Goal: Information Seeking & Learning: Compare options

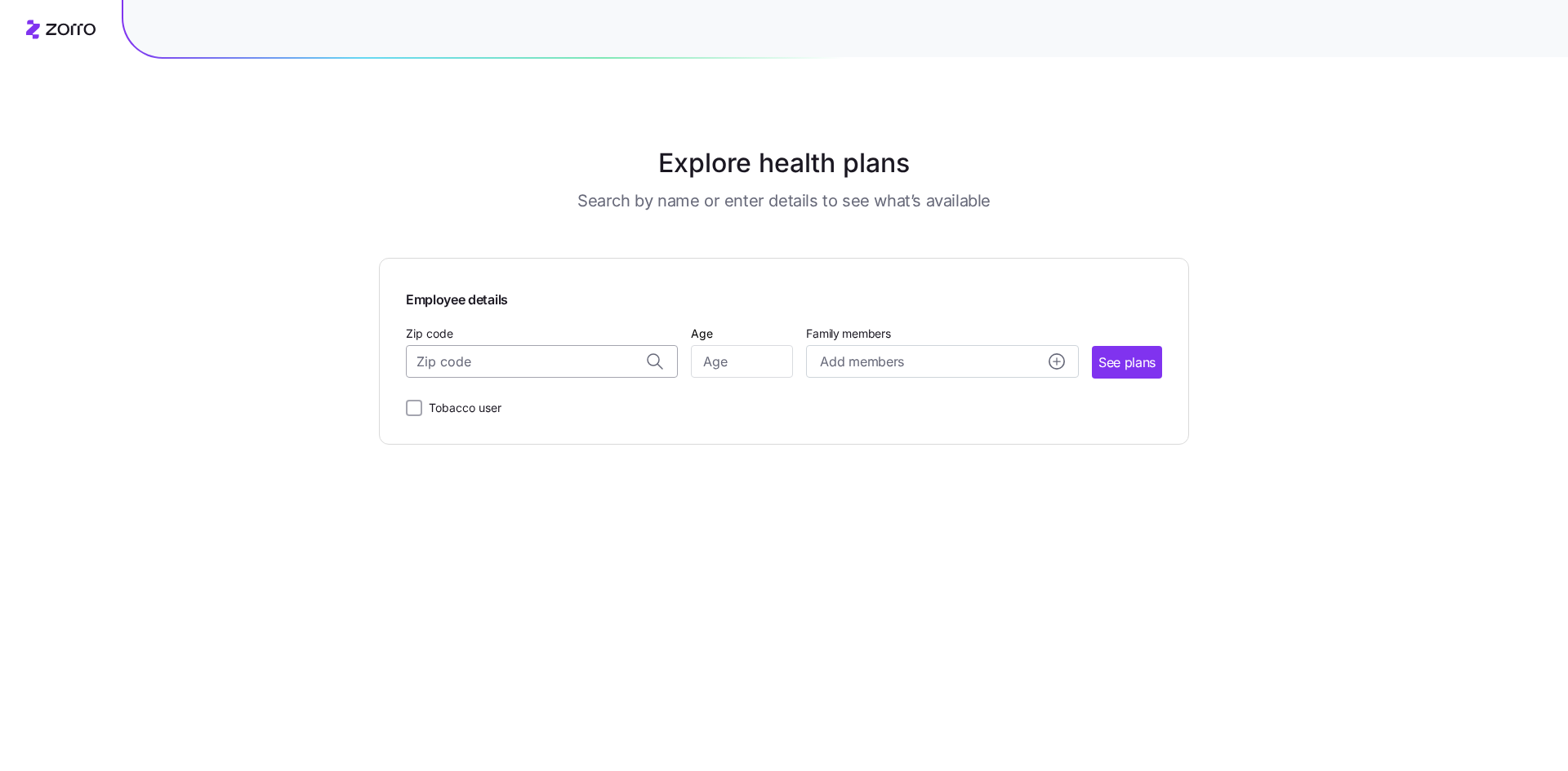
click at [513, 360] on input "Zip code" at bounding box center [541, 361] width 272 height 33
type input "46140"
click at [732, 356] on input "Age" at bounding box center [742, 361] width 102 height 33
type input "57"
click at [1126, 362] on span "See plans" at bounding box center [1126, 363] width 57 height 21
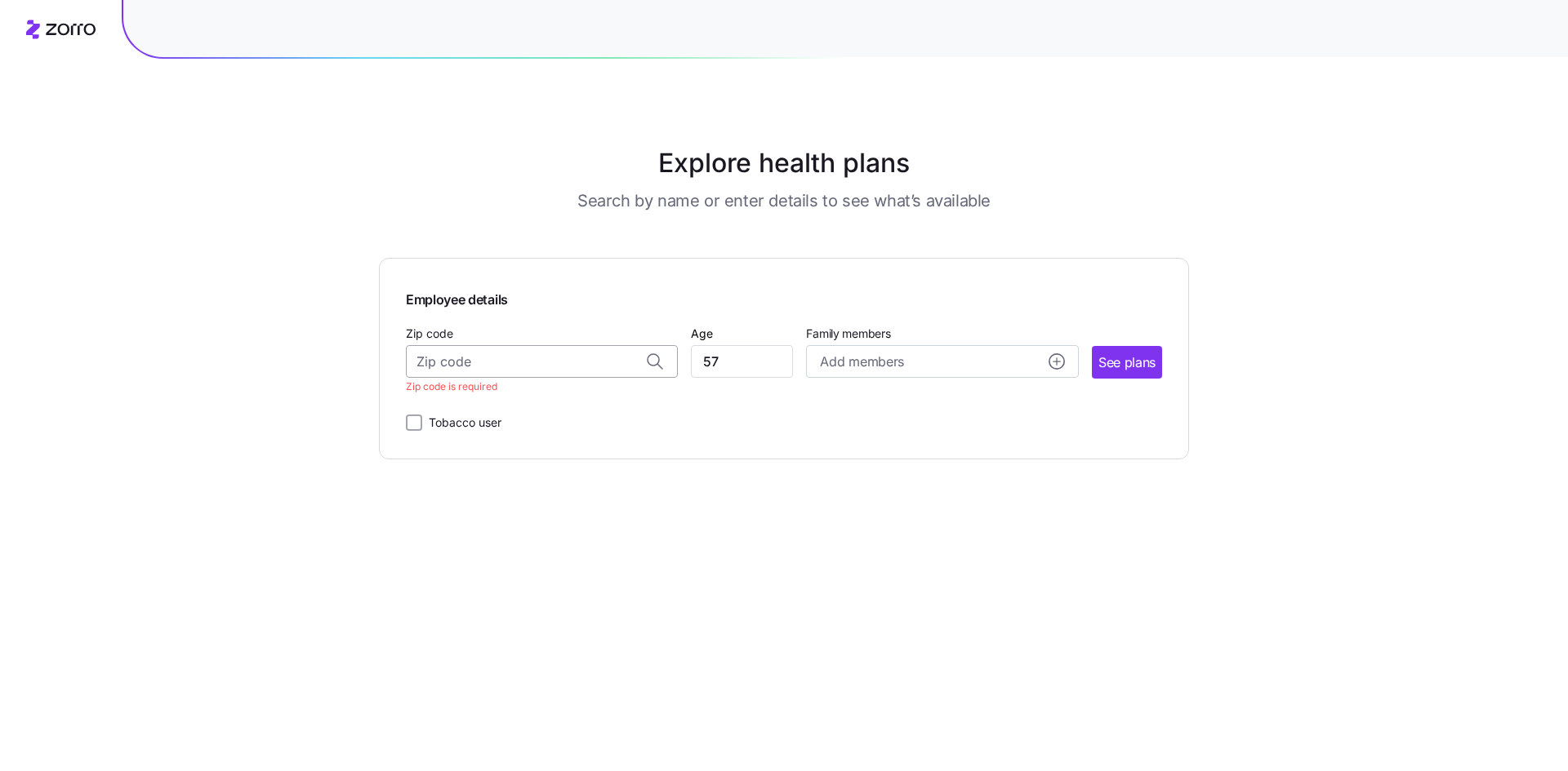
click at [478, 358] on input "Zip code" at bounding box center [541, 361] width 272 height 33
click at [548, 436] on span "46140, [GEOGRAPHIC_DATA], [GEOGRAPHIC_DATA]" at bounding box center [538, 438] width 229 height 21
type input "46140, [GEOGRAPHIC_DATA], [GEOGRAPHIC_DATA]"
click at [1143, 353] on span "See plans" at bounding box center [1126, 363] width 57 height 21
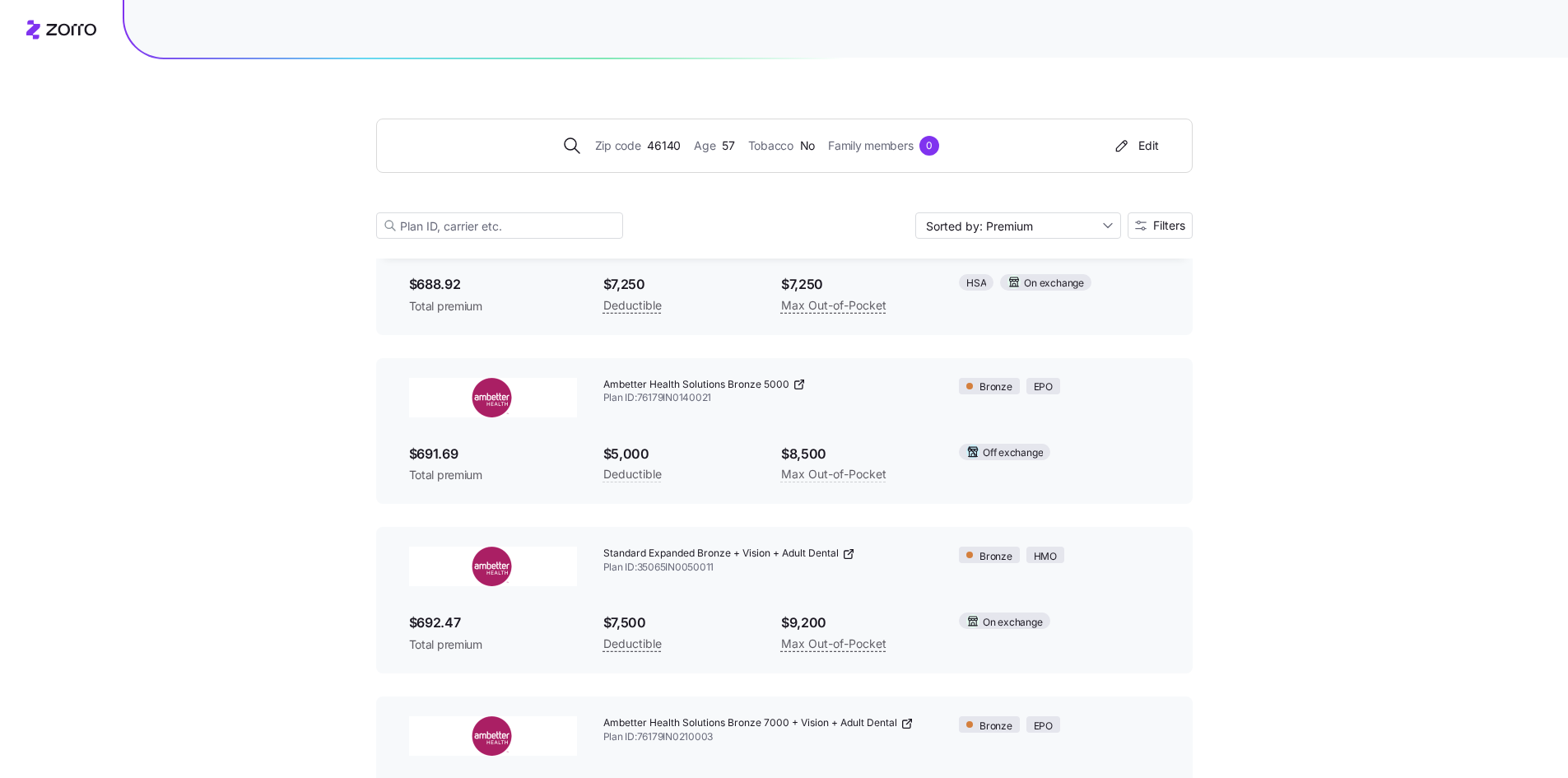
scroll to position [2059, 0]
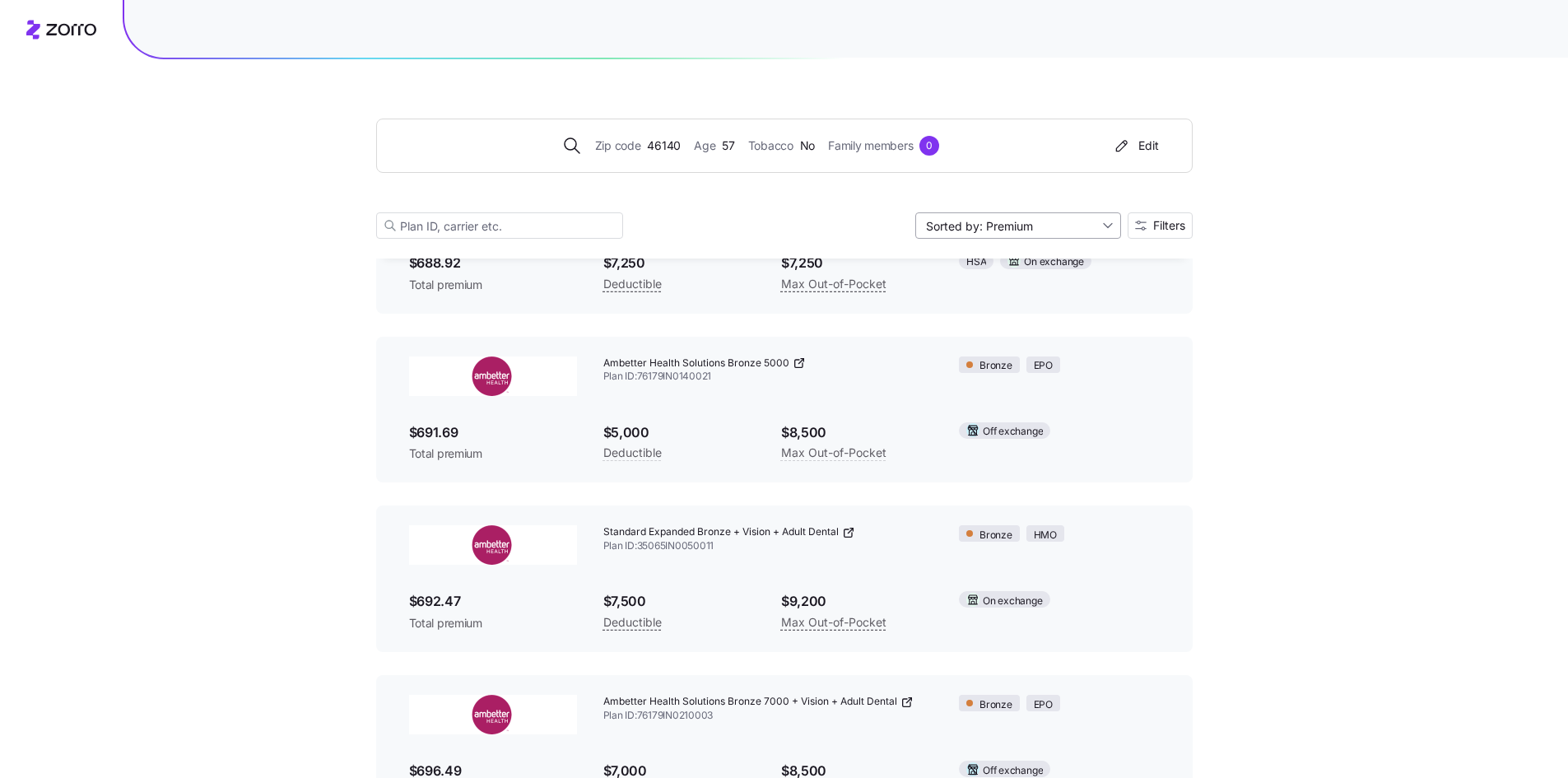
click at [1109, 223] on input "Sorted by: Premium" at bounding box center [1018, 225] width 206 height 26
click at [965, 289] on div "Deductible" at bounding box center [1017, 289] width 193 height 25
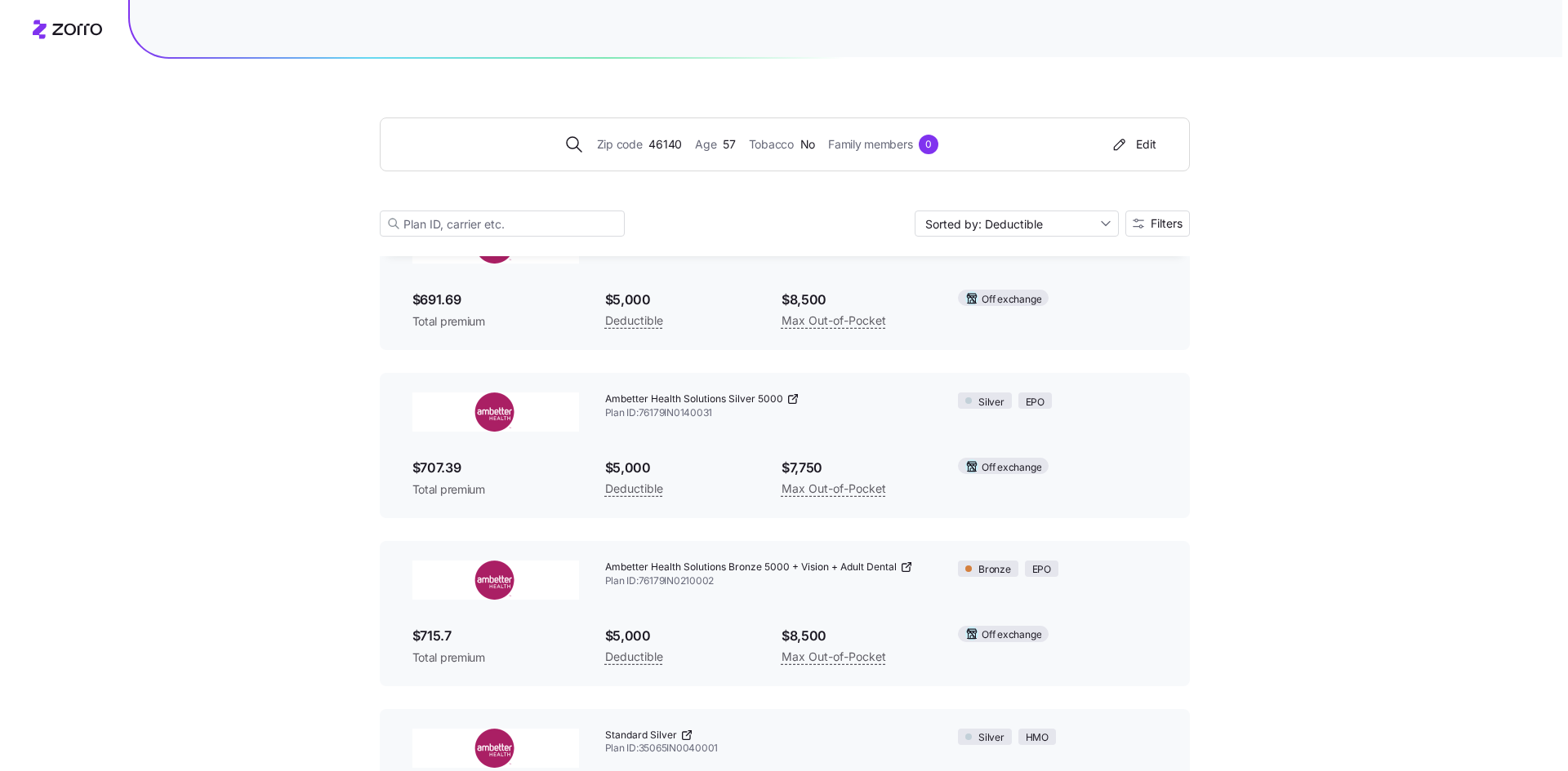
scroll to position [13305, 0]
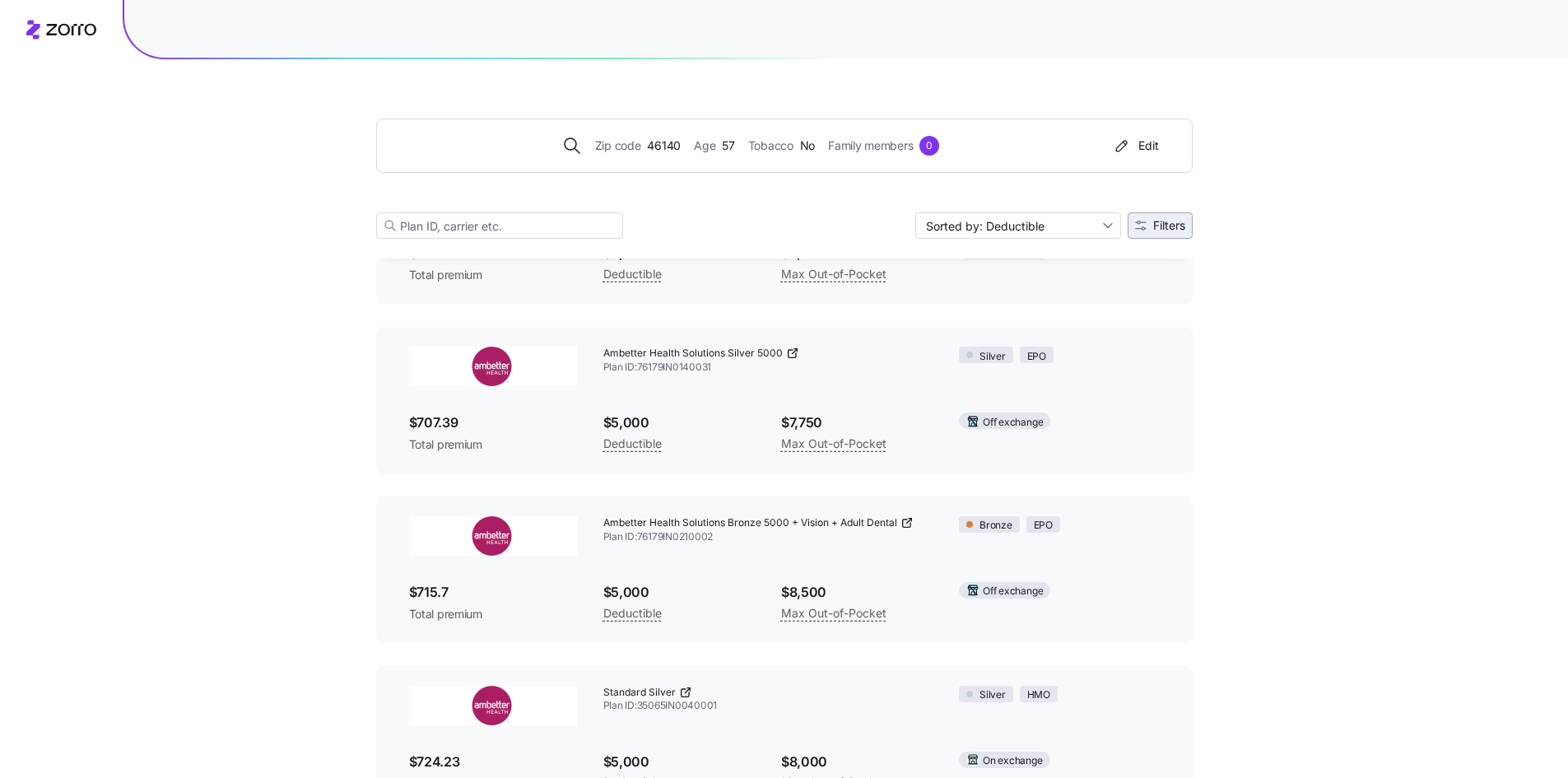
click at [1162, 220] on span "Filters" at bounding box center [1169, 225] width 32 height 12
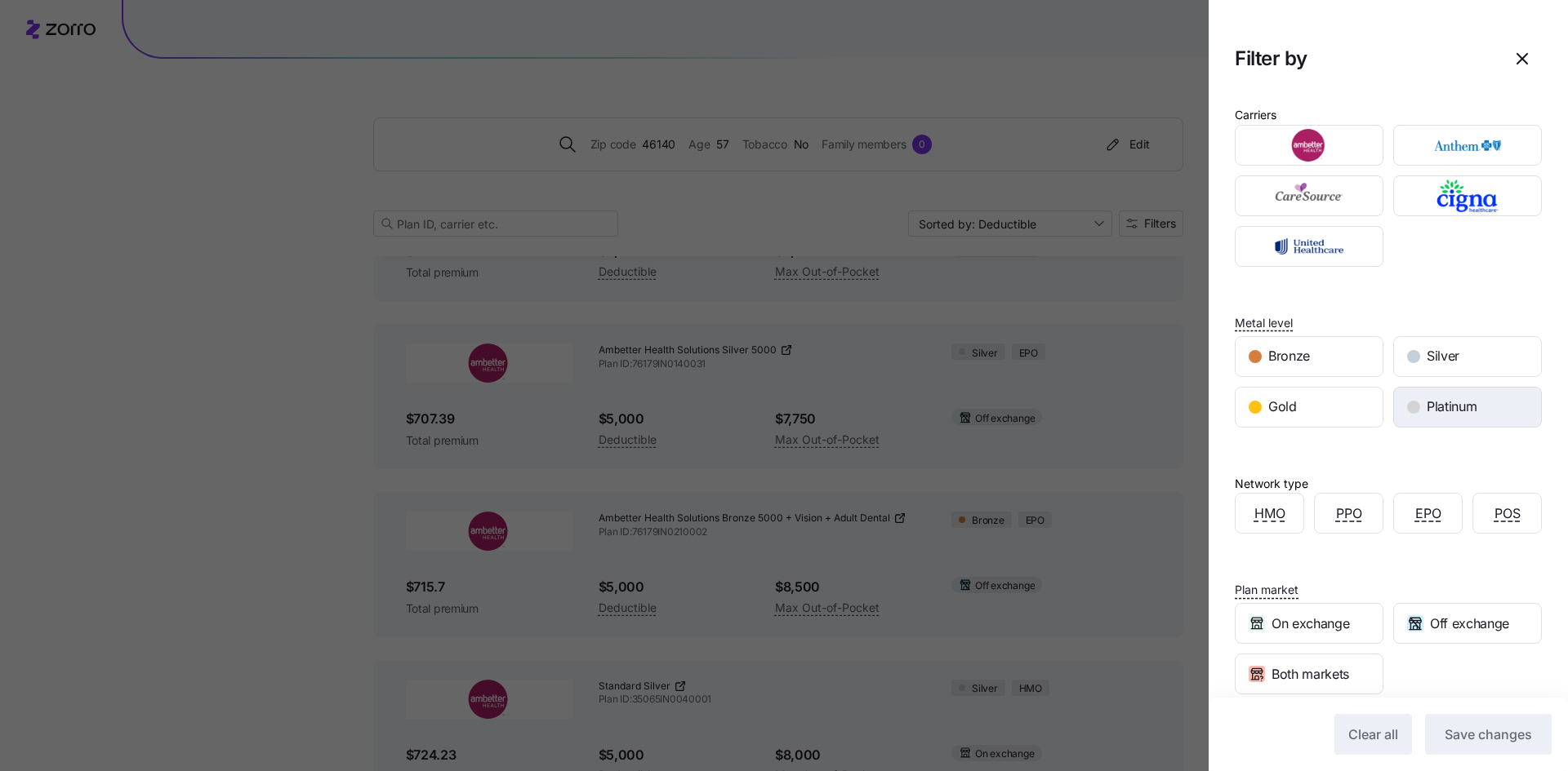
click at [1426, 405] on span "Platinum" at bounding box center [1451, 406] width 50 height 21
click at [1454, 746] on button "Save changes" at bounding box center [1489, 734] width 126 height 41
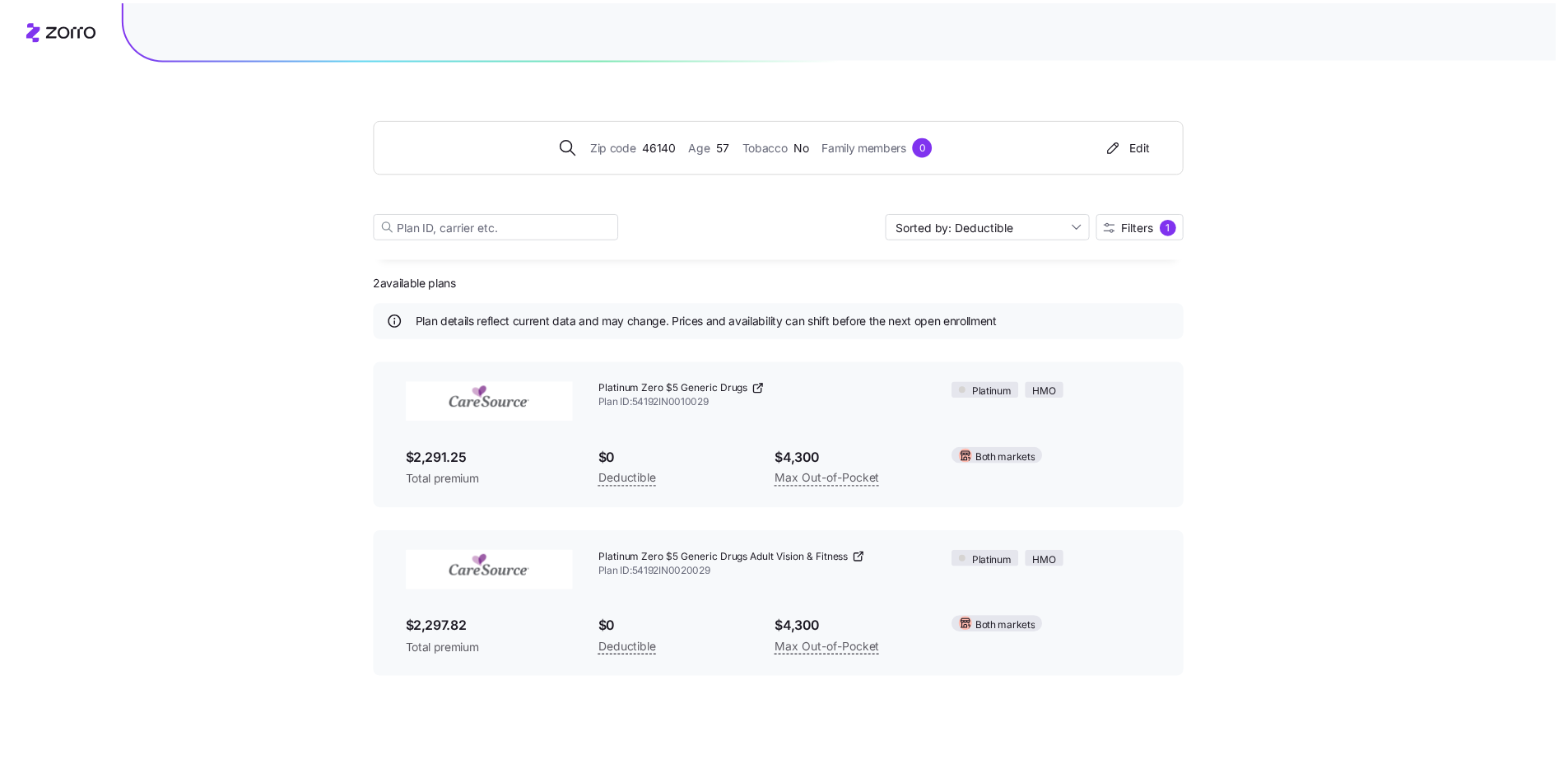
scroll to position [0, 0]
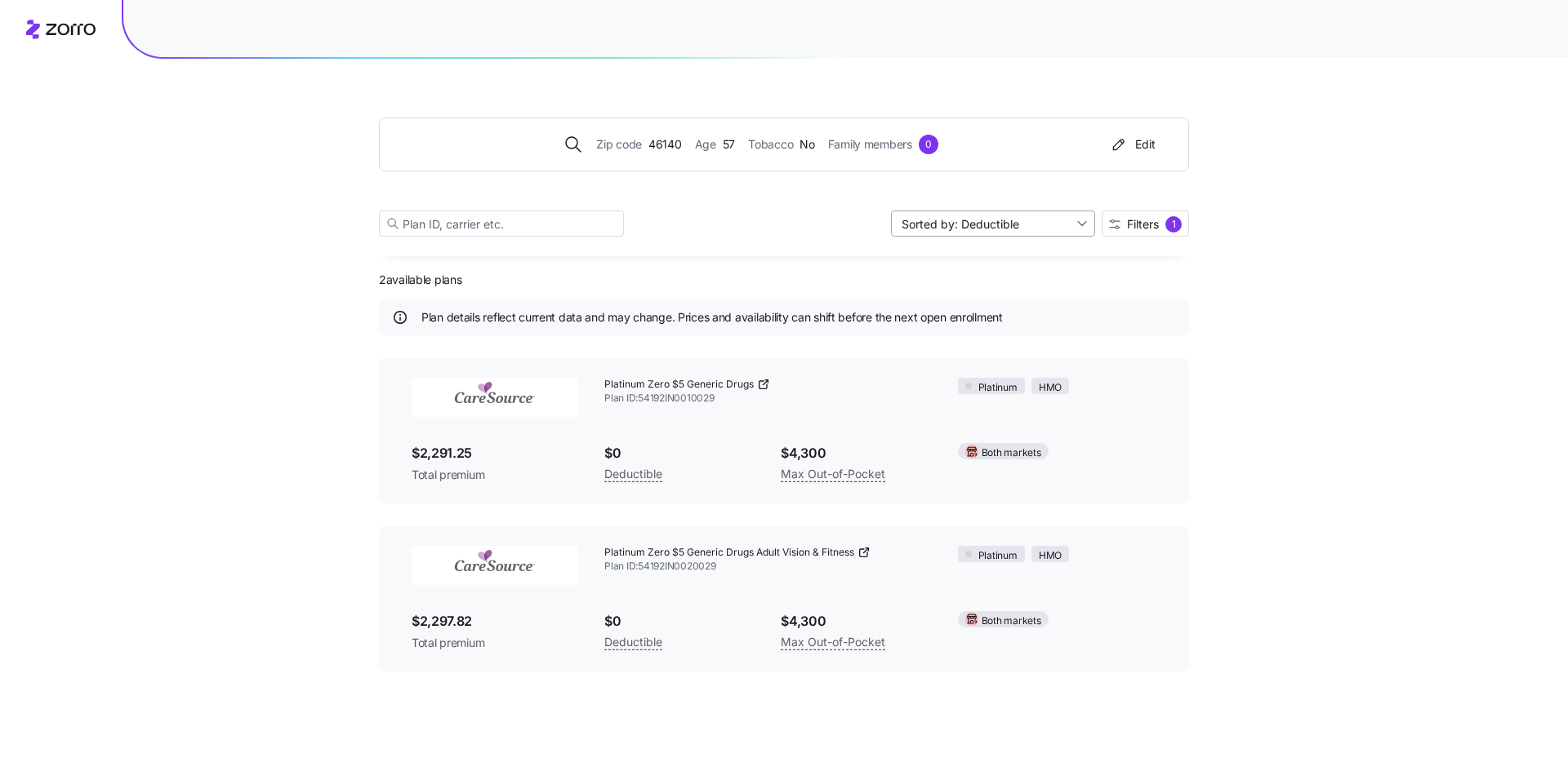
click at [1082, 224] on input "Sorted by: Deductible" at bounding box center [993, 223] width 204 height 26
click at [1019, 257] on div "Premium" at bounding box center [992, 262] width 191 height 24
click at [1145, 226] on span "Filters" at bounding box center [1143, 224] width 32 height 12
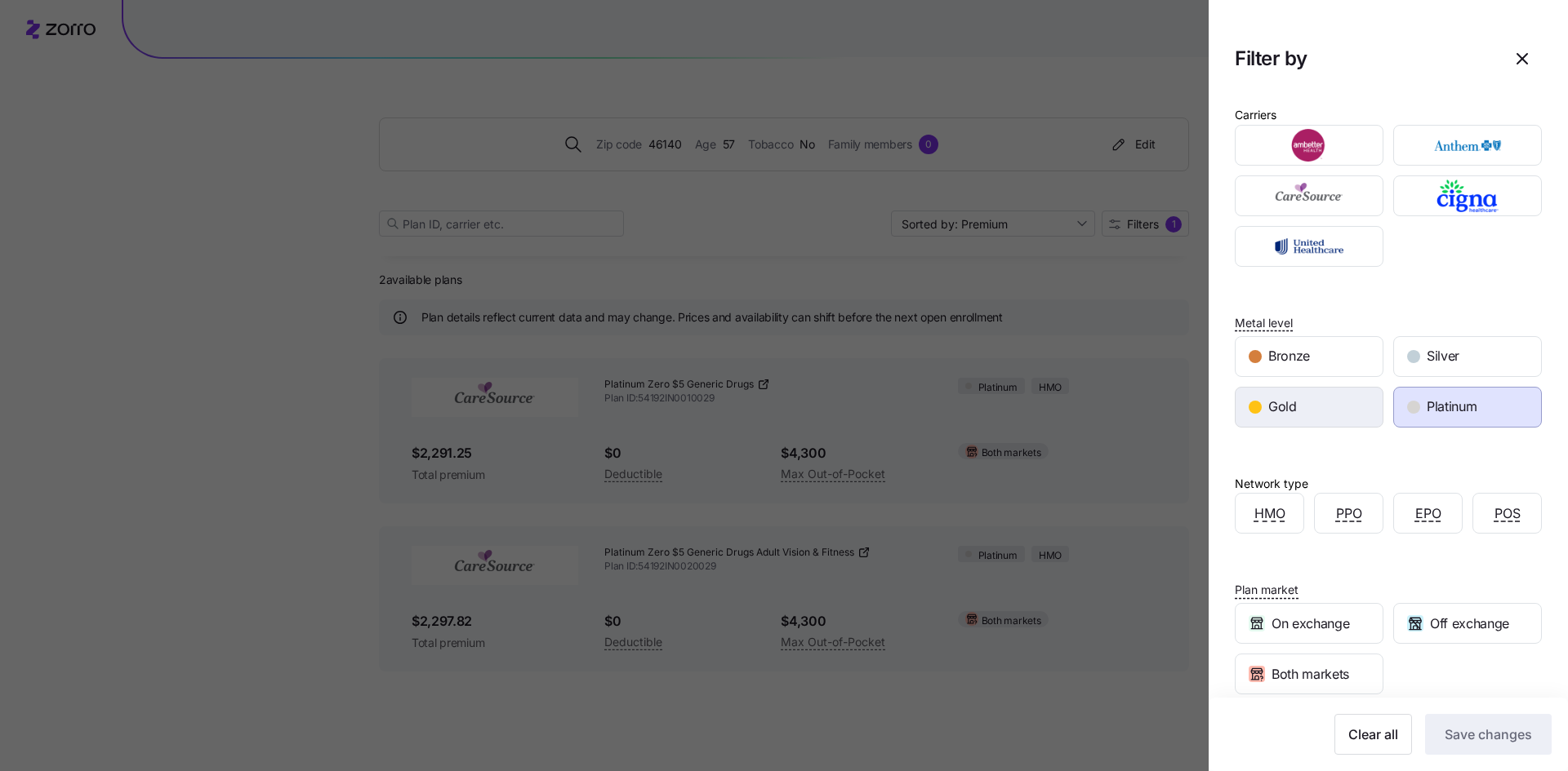
click at [1303, 409] on div "Gold" at bounding box center [1309, 406] width 147 height 39
drag, startPoint x: 1467, startPoint y: 758, endPoint x: 1461, endPoint y: 738, distance: 20.9
click at [1461, 738] on div "Clear all Save changes" at bounding box center [1388, 734] width 359 height 73
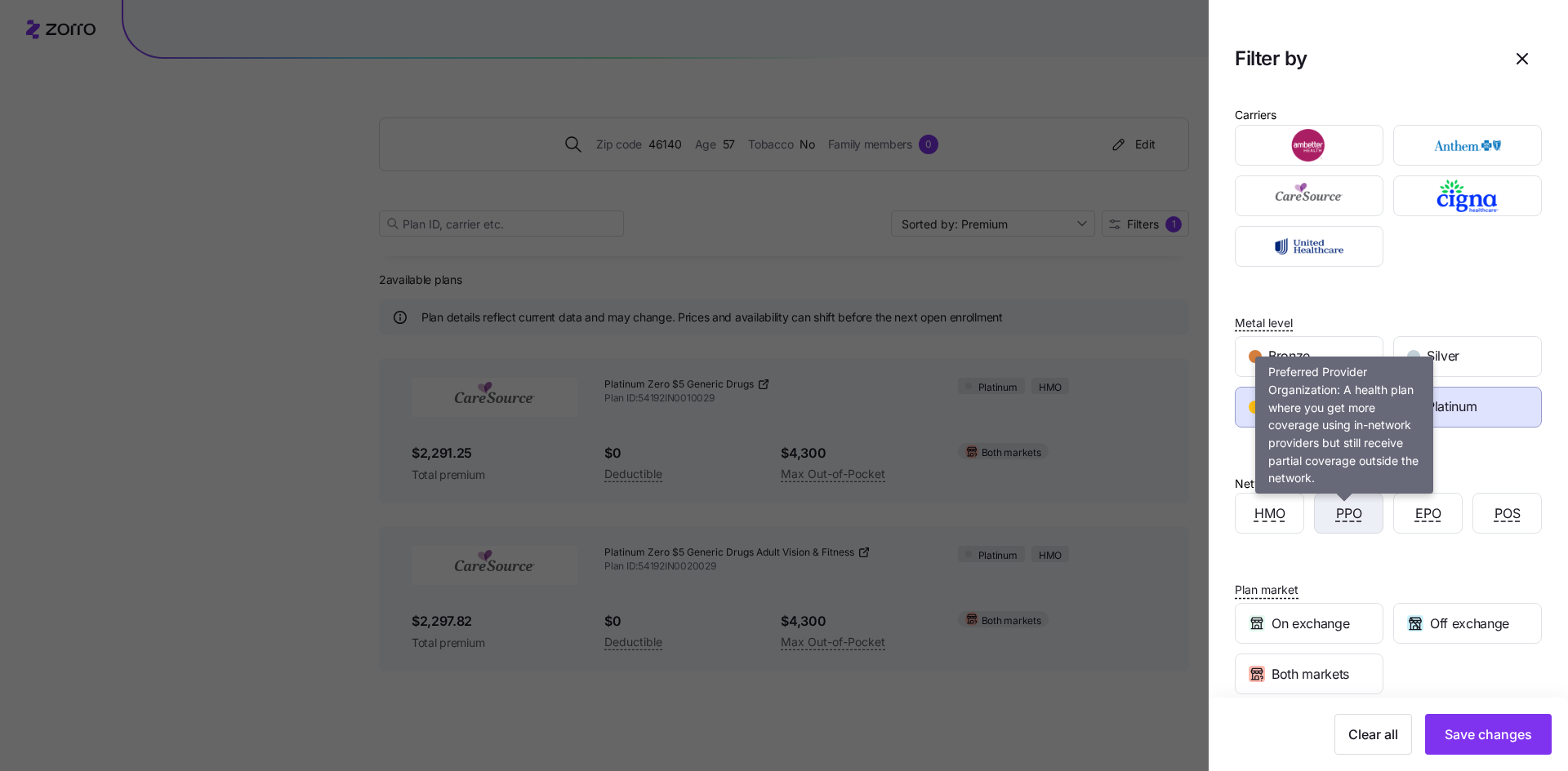
click at [1346, 512] on span "PPO" at bounding box center [1349, 514] width 26 height 21
click at [1341, 513] on span "PPO" at bounding box center [1349, 514] width 26 height 21
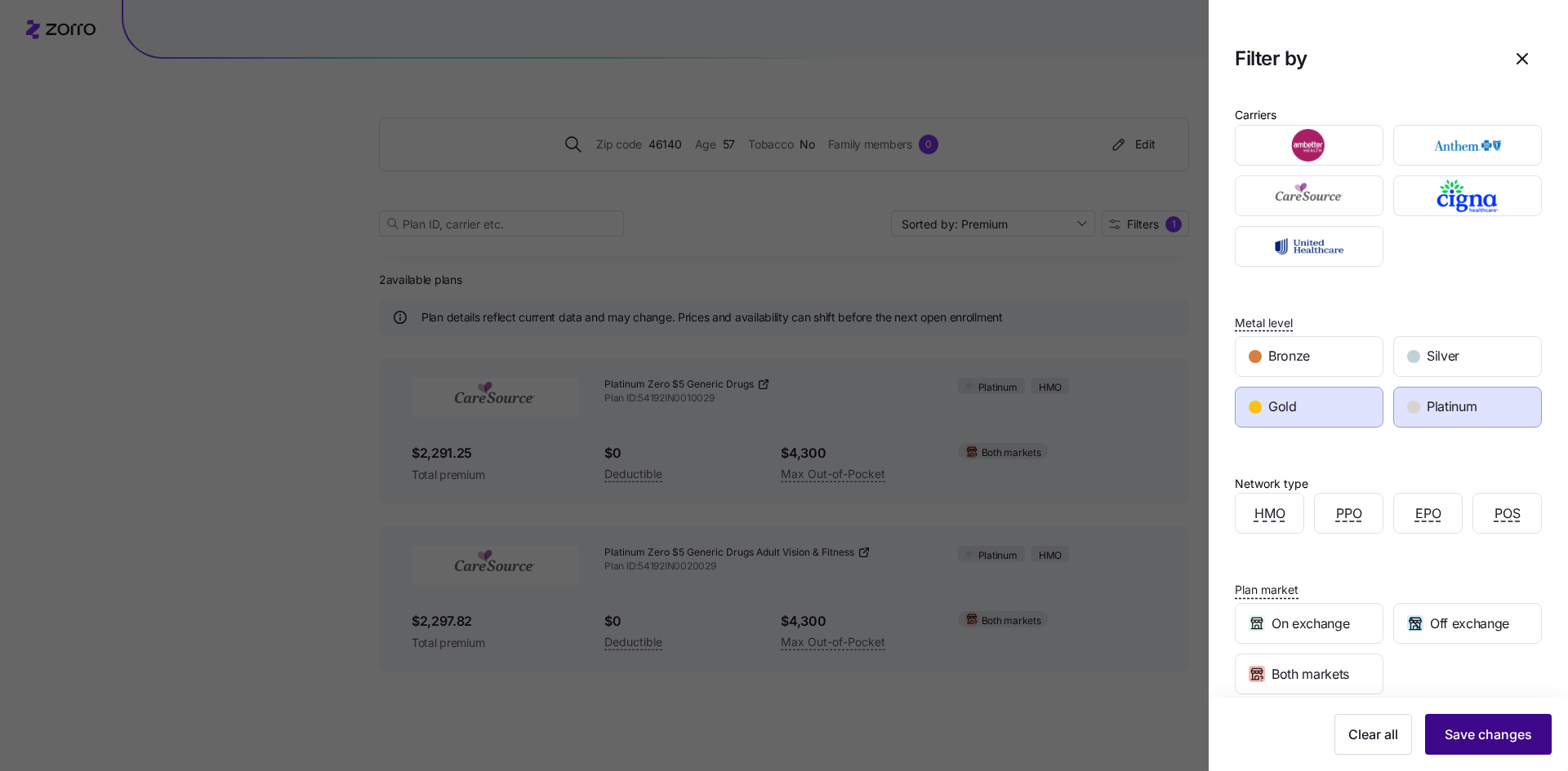
click at [1448, 730] on span "Save changes" at bounding box center [1488, 735] width 88 height 20
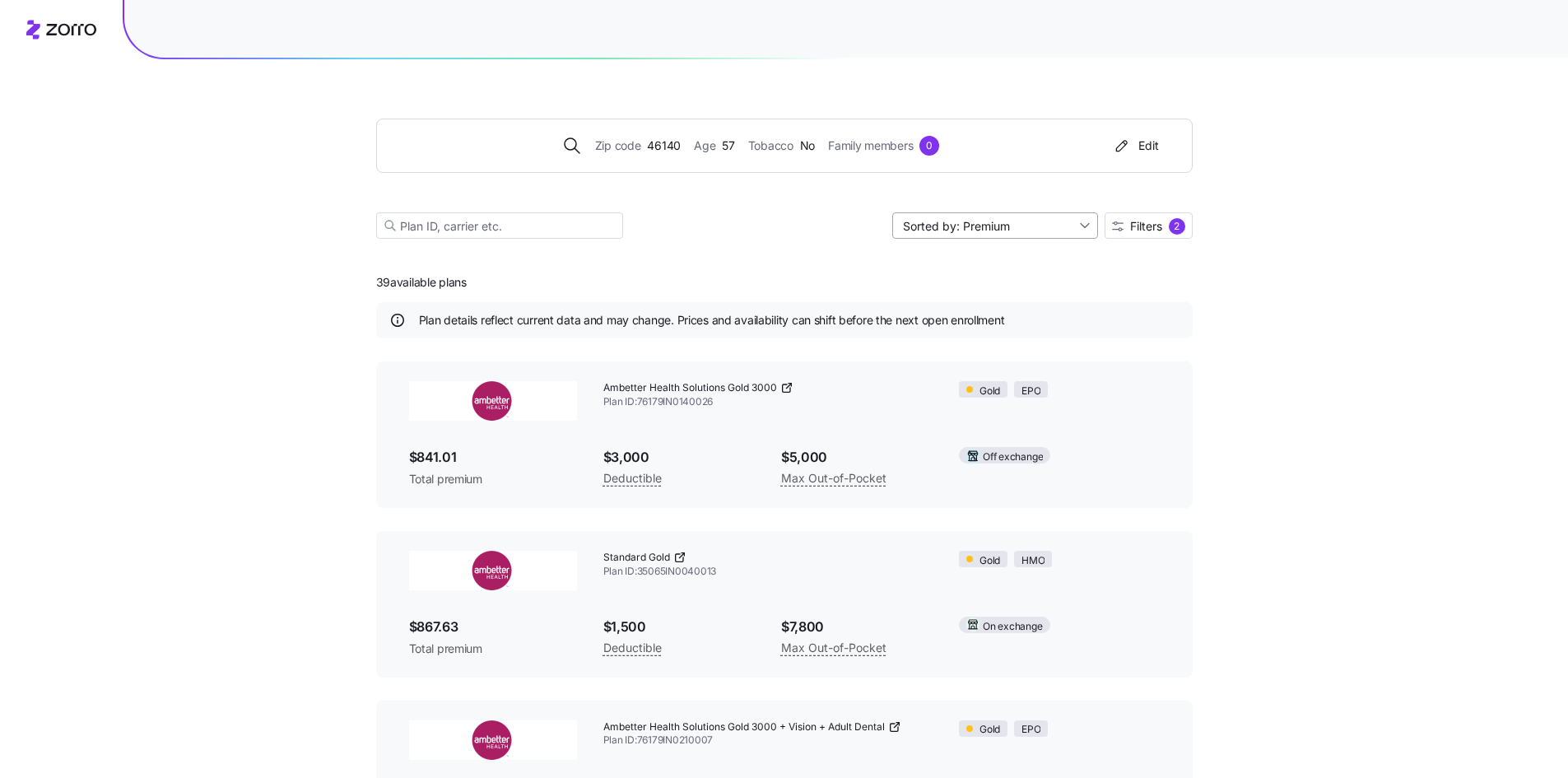
click at [1078, 226] on input "Sorted by: Premium" at bounding box center [995, 225] width 206 height 26
click at [1052, 283] on div "Deductible" at bounding box center [993, 289] width 193 height 25
type input "Sorted by: Deductible"
click at [1137, 150] on div "Edit" at bounding box center [1135, 146] width 47 height 16
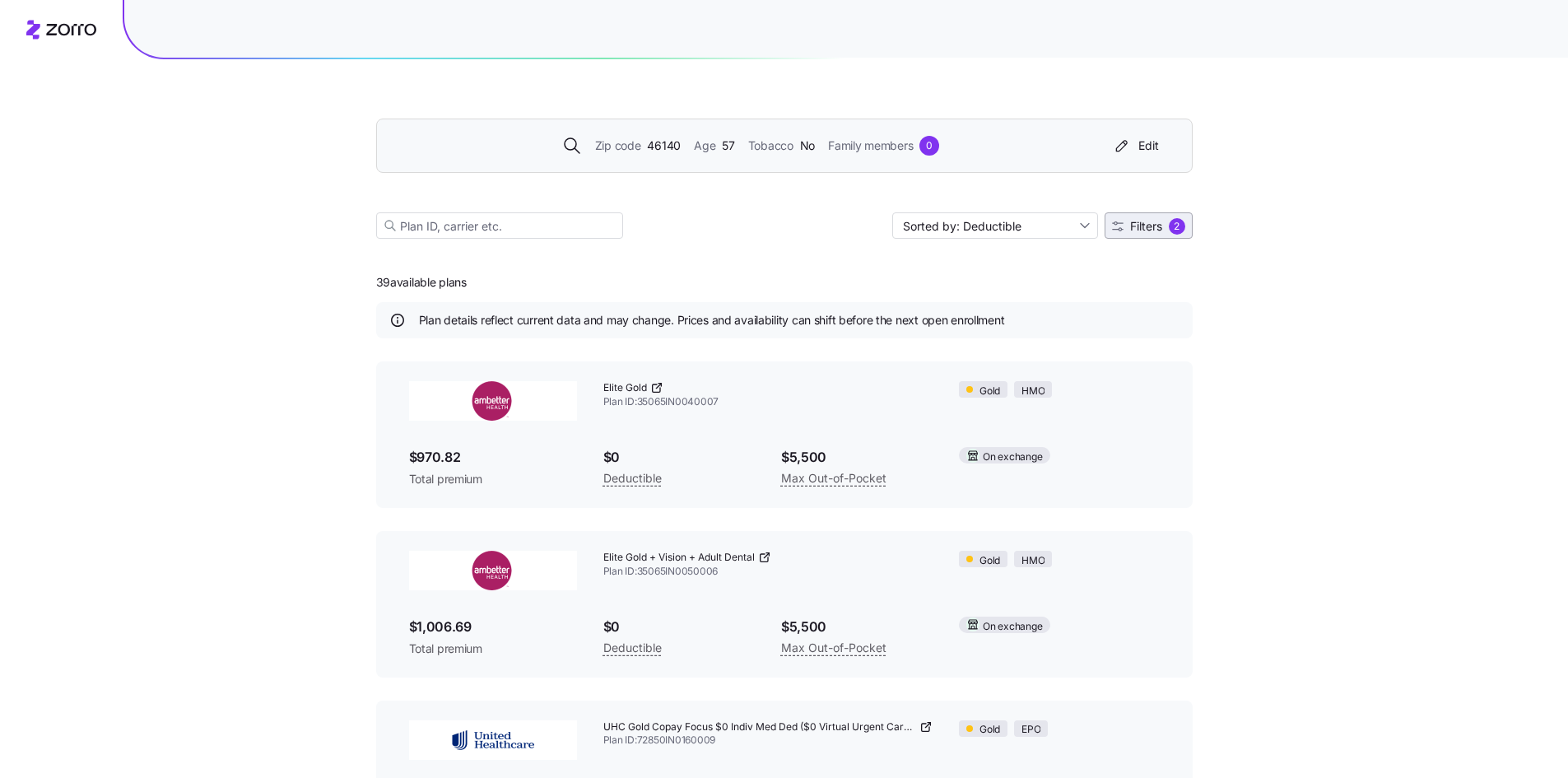
click at [1150, 222] on span "Filters" at bounding box center [1145, 226] width 32 height 12
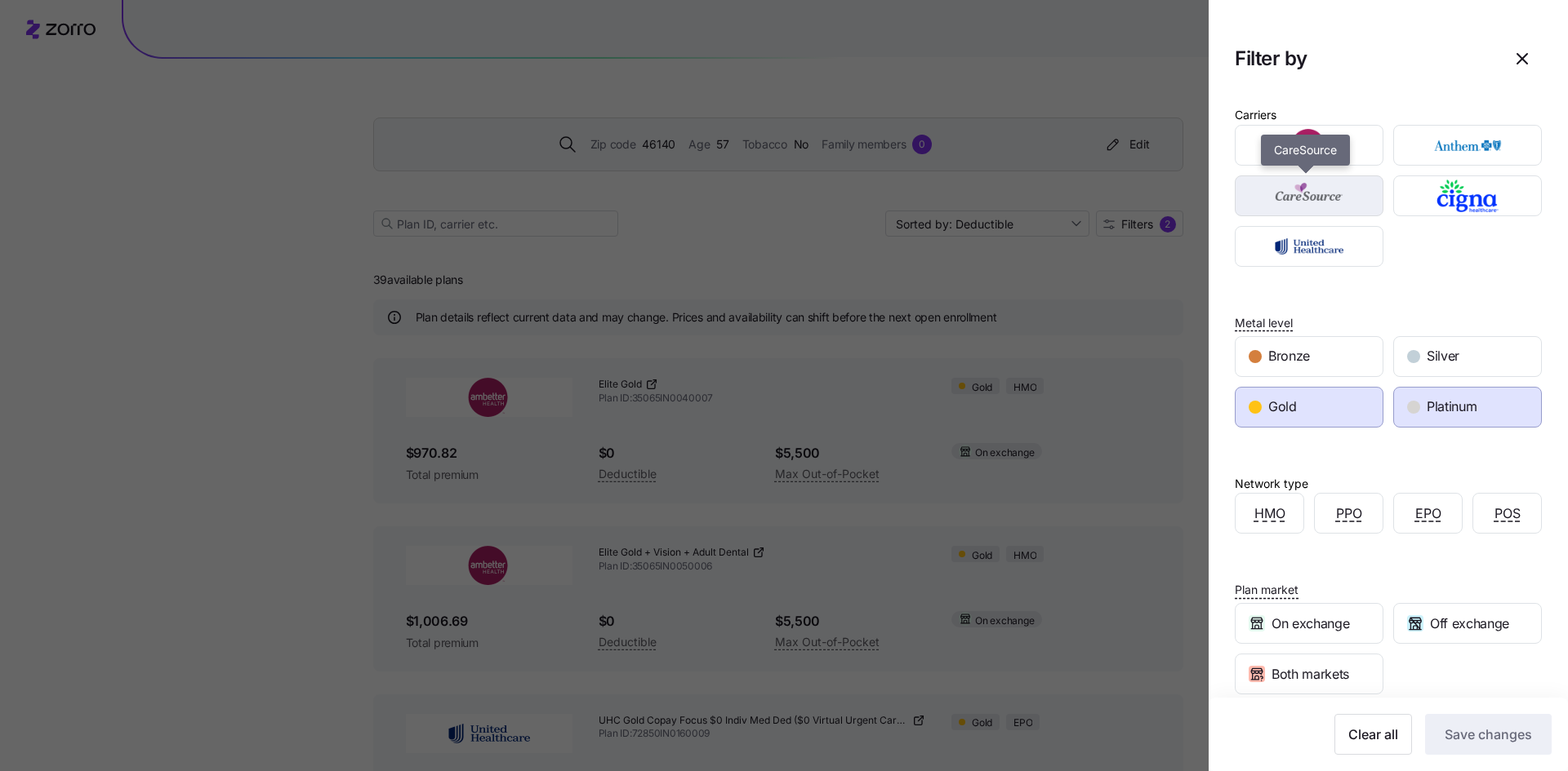
click at [1327, 194] on img "button" at bounding box center [1309, 196] width 120 height 33
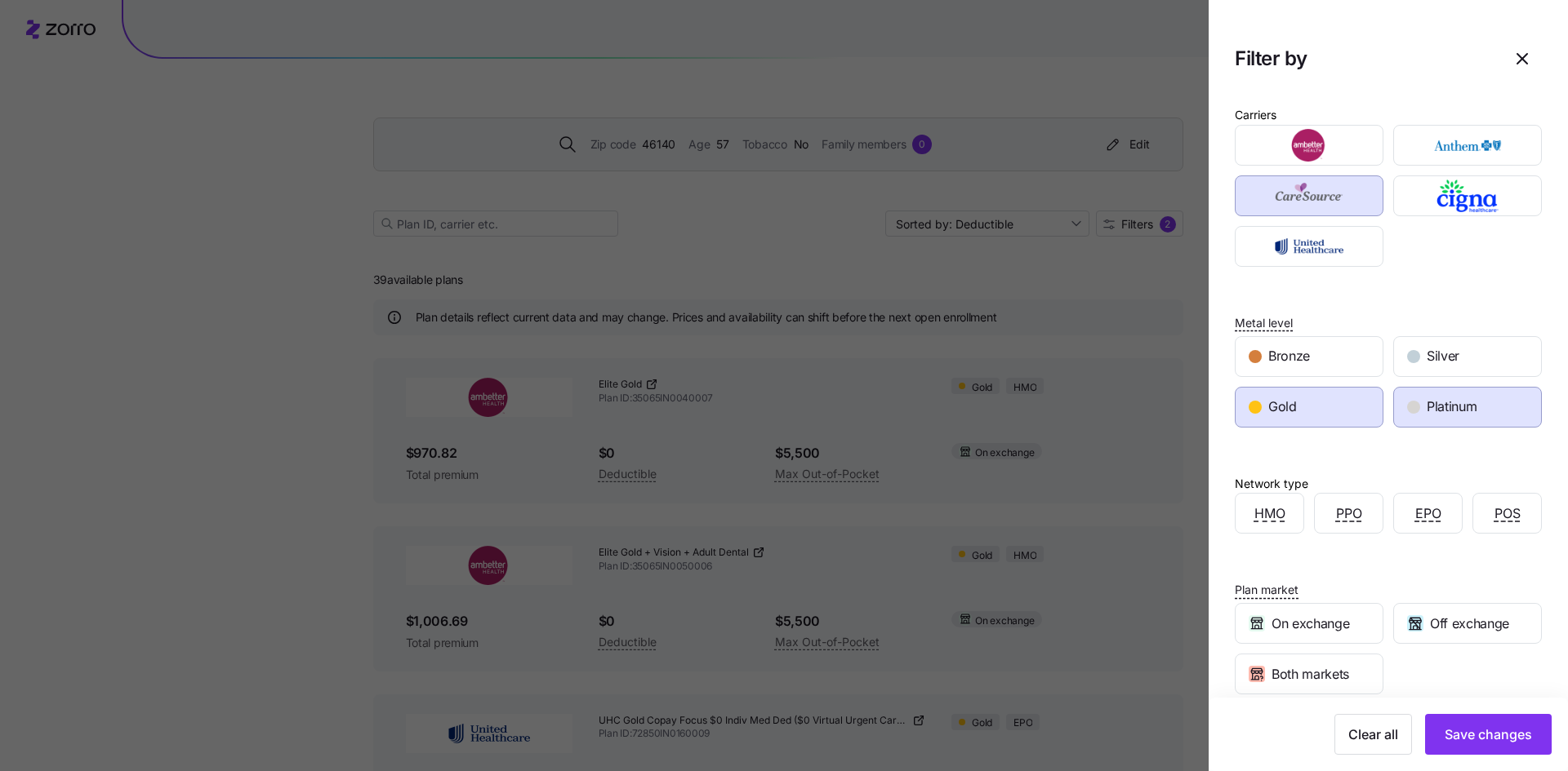
click at [648, 251] on div at bounding box center [784, 386] width 1568 height 771
